Goal: Complete application form

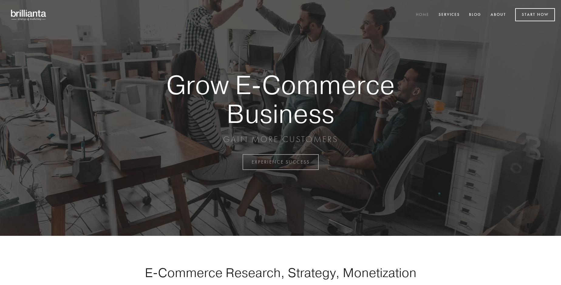
scroll to position [1591, 0]
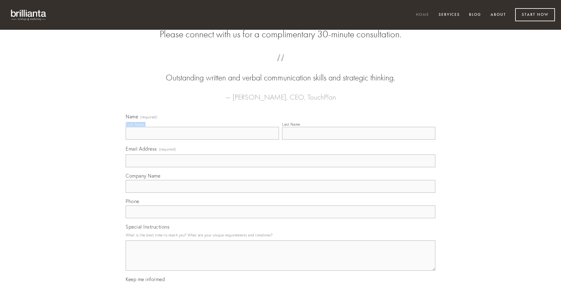
type input "[PERSON_NAME]"
click at [358, 140] on input "Last Name" at bounding box center [358, 133] width 153 height 13
type input "[PERSON_NAME]"
click at [280, 167] on input "Email Address (required)" at bounding box center [281, 160] width 310 height 13
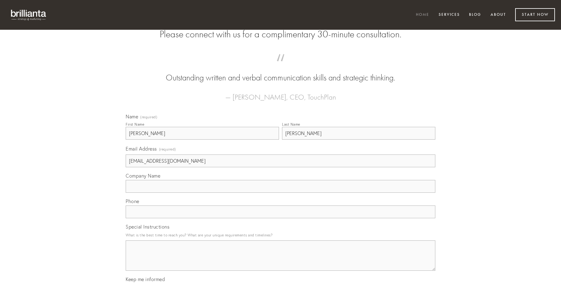
type input "[EMAIL_ADDRESS][DOMAIN_NAME]"
click at [280, 193] on input "Company Name" at bounding box center [281, 186] width 310 height 13
type input "acsi"
click at [280, 218] on input "text" at bounding box center [281, 211] width 310 height 13
click at [280, 261] on textarea "Special Instructions" at bounding box center [281, 255] width 310 height 30
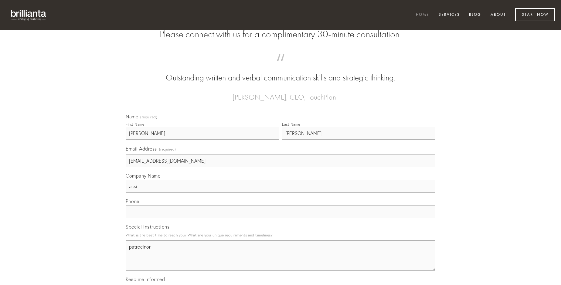
type textarea "patrocinor"
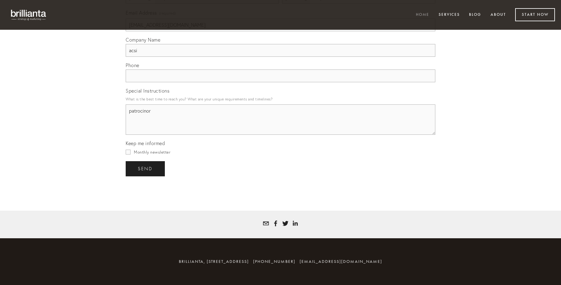
click at [146, 168] on span "send" at bounding box center [145, 168] width 15 height 5
